Goal: Task Accomplishment & Management: Manage account settings

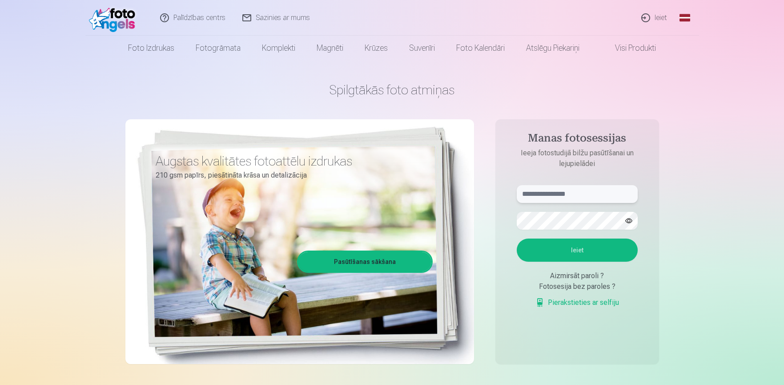
click at [569, 198] on input "text" at bounding box center [577, 194] width 121 height 18
type input "**********"
click at [583, 243] on button "Ieiet" at bounding box center [577, 249] width 121 height 23
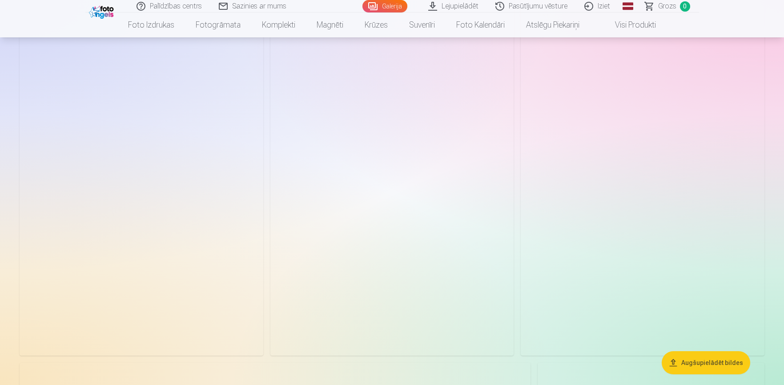
scroll to position [2254, 0]
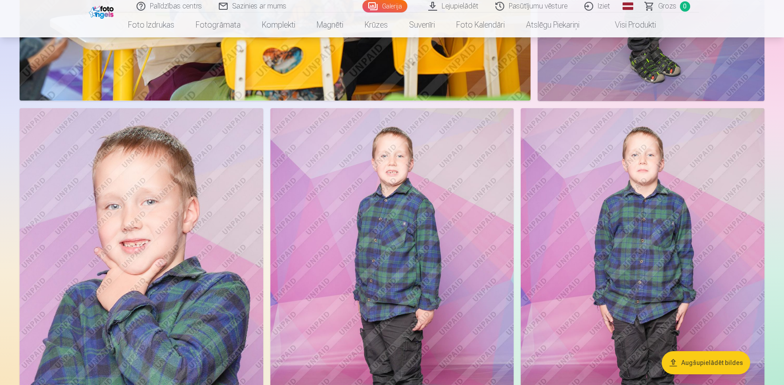
click at [422, 176] on img at bounding box center [392, 291] width 244 height 366
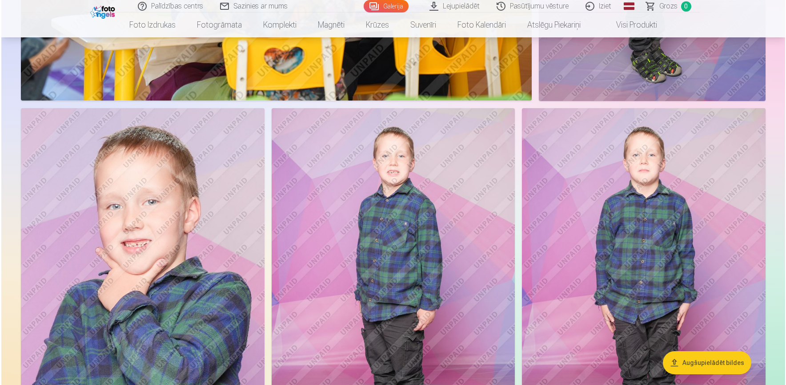
scroll to position [2260, 0]
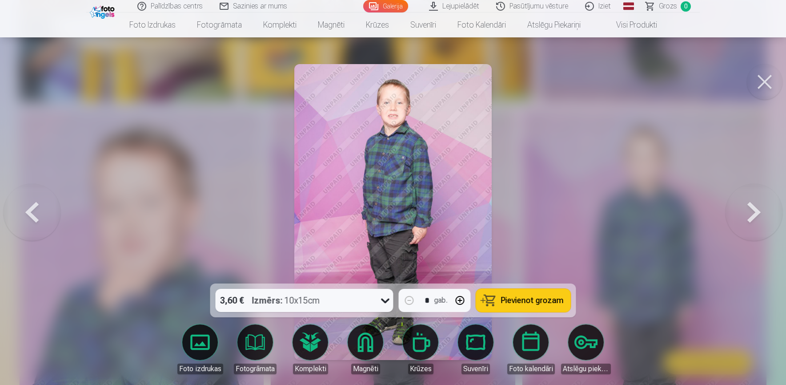
click at [385, 104] on img at bounding box center [392, 212] width 197 height 296
click at [388, 109] on img at bounding box center [392, 212] width 197 height 296
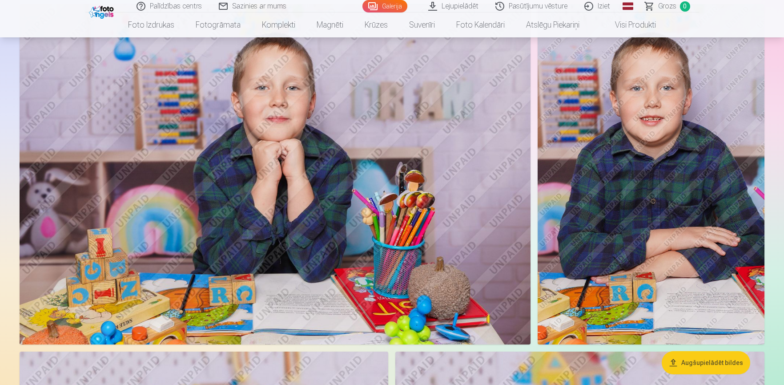
scroll to position [2491, 0]
